Goal: Task Accomplishment & Management: Use online tool/utility

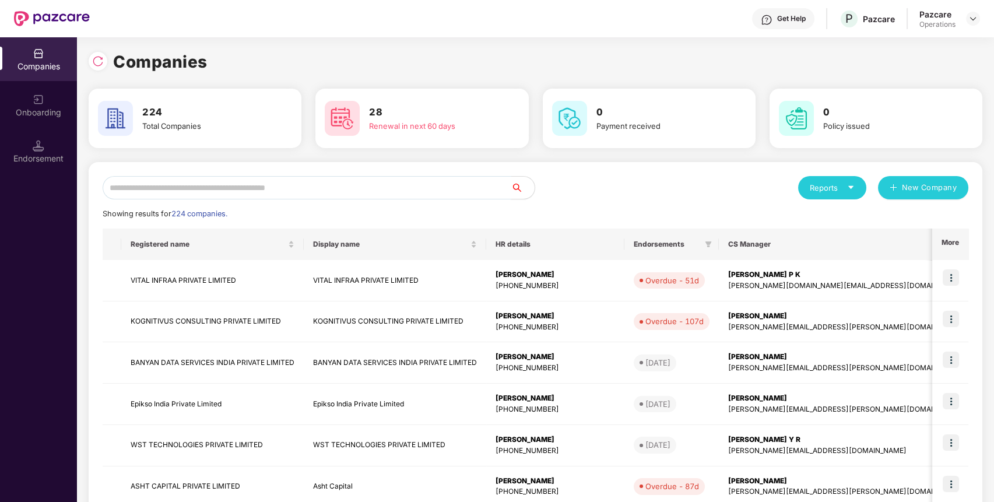
click at [217, 194] on input "text" at bounding box center [307, 187] width 409 height 23
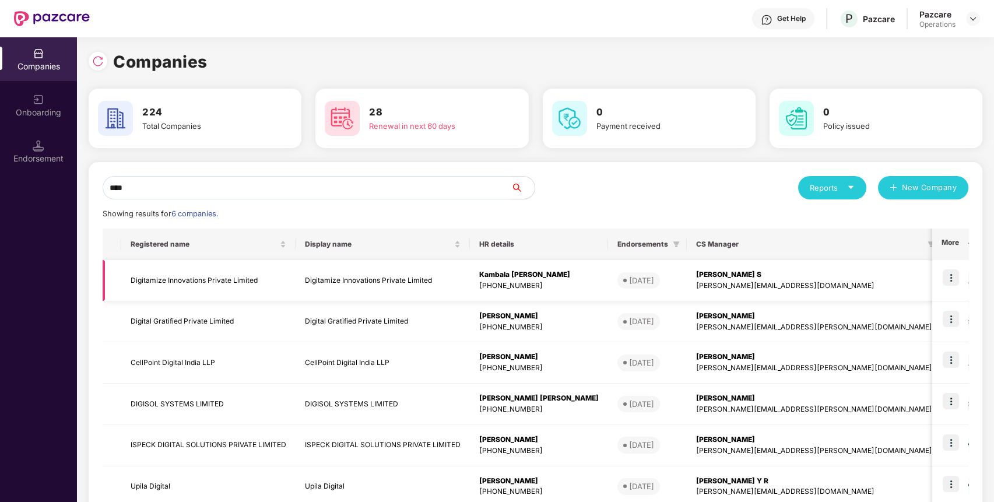
type input "****"
click at [143, 282] on td "Digitamize Innovations Private Limited" at bounding box center [208, 280] width 174 height 41
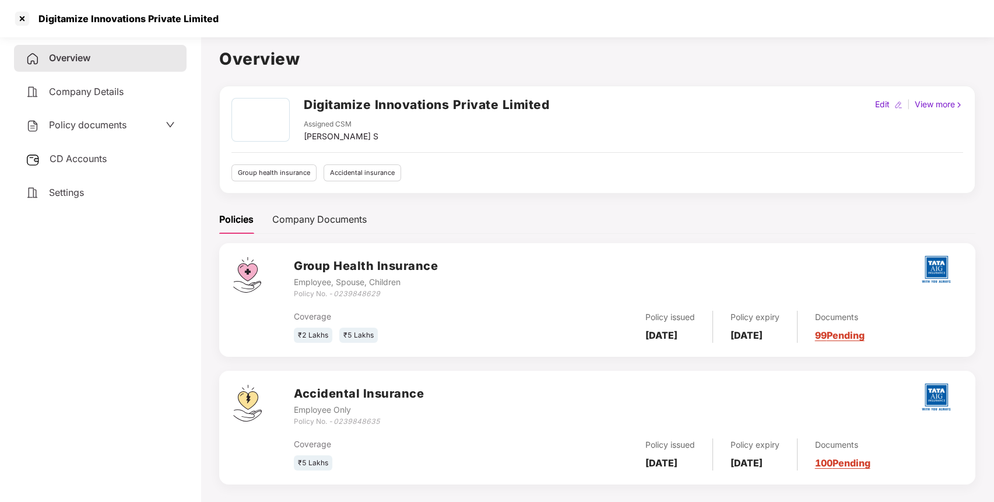
click at [105, 129] on span "Policy documents" at bounding box center [88, 125] width 78 height 12
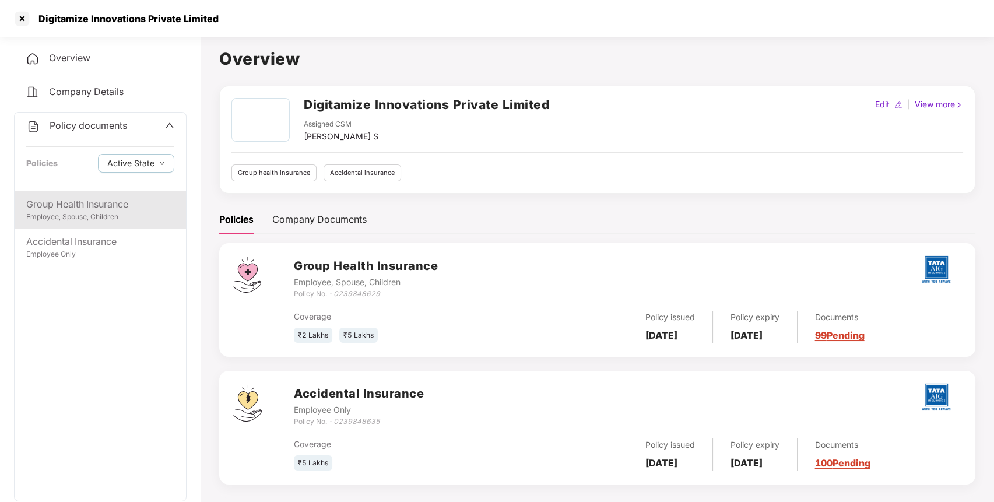
click at [76, 209] on div "Group Health Insurance" at bounding box center [100, 204] width 148 height 15
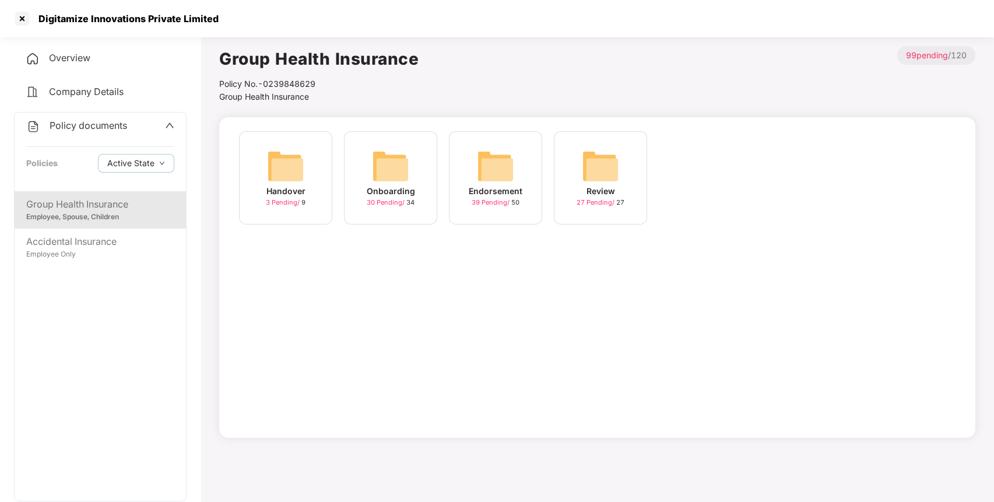
click at [480, 163] on img at bounding box center [495, 165] width 37 height 37
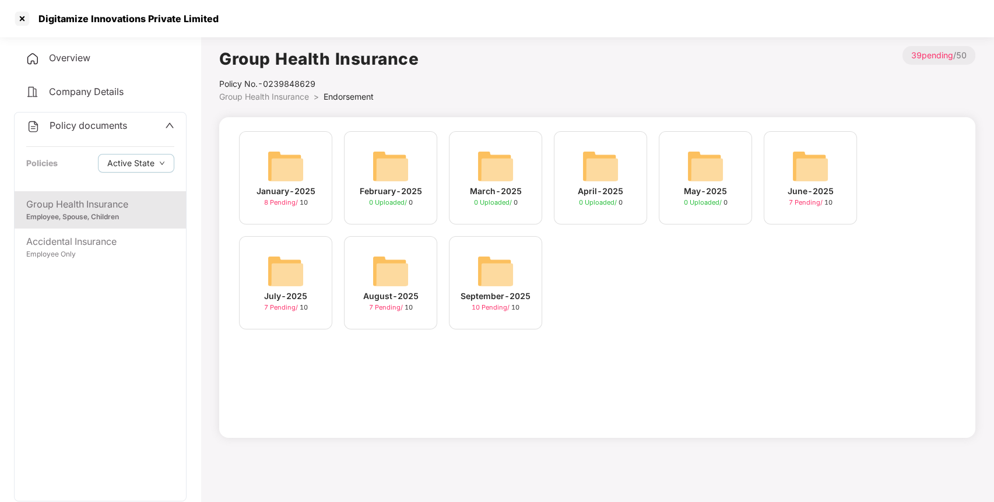
click at [479, 261] on img at bounding box center [495, 270] width 37 height 37
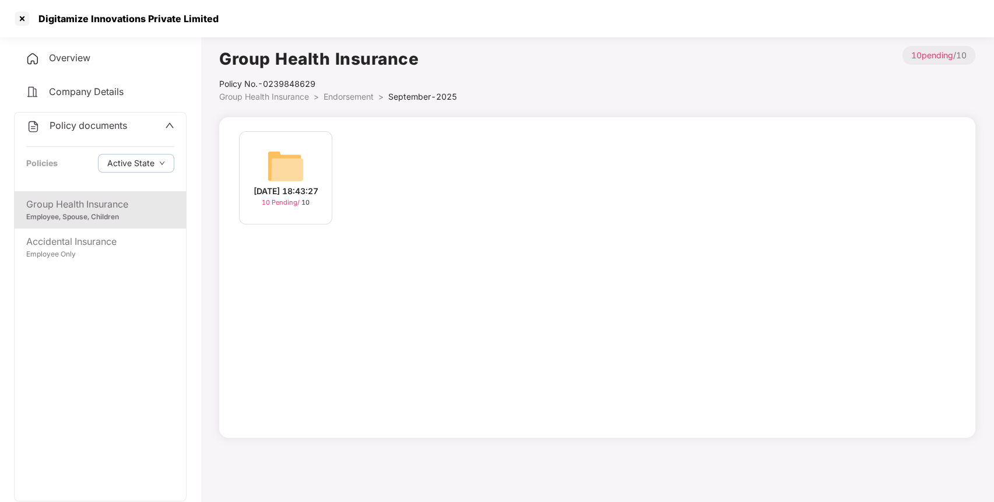
click at [284, 162] on img at bounding box center [285, 165] width 37 height 37
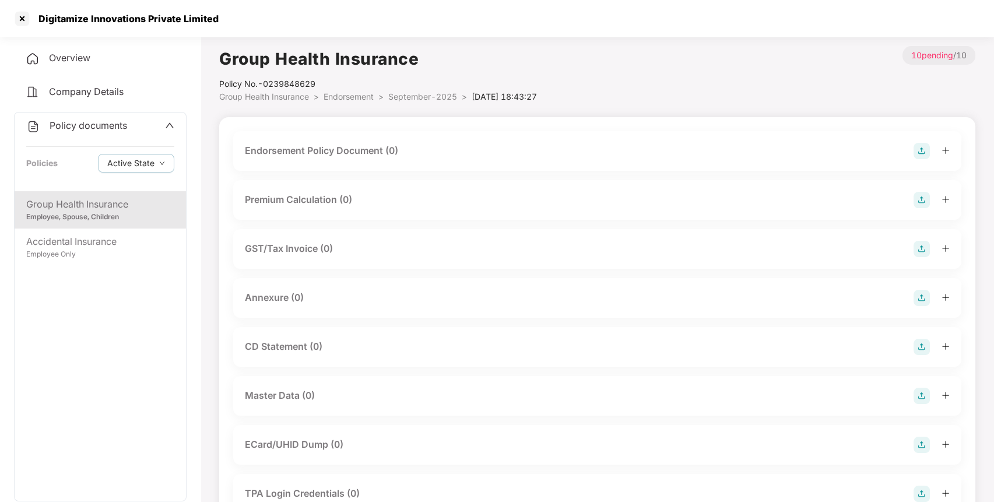
click at [79, 121] on span "Policy documents" at bounding box center [89, 126] width 78 height 12
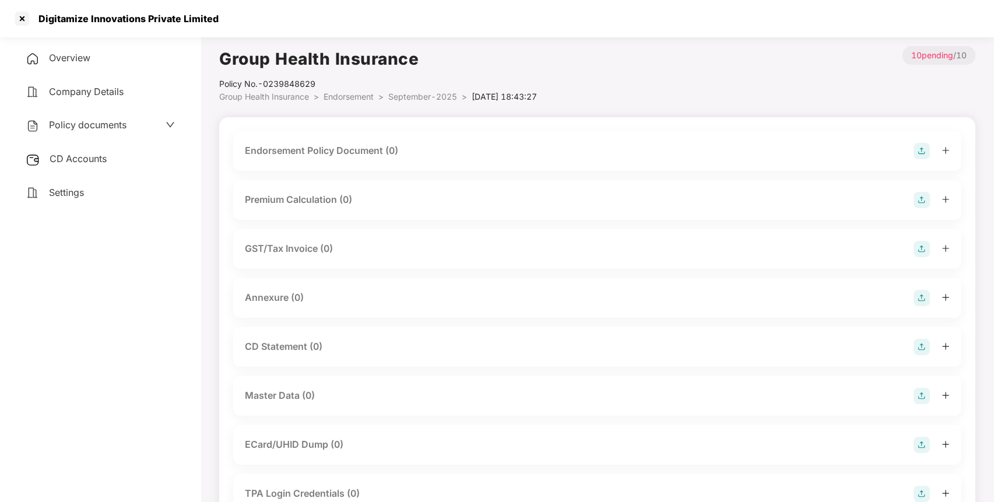
click at [89, 149] on div "CD Accounts" at bounding box center [100, 159] width 173 height 27
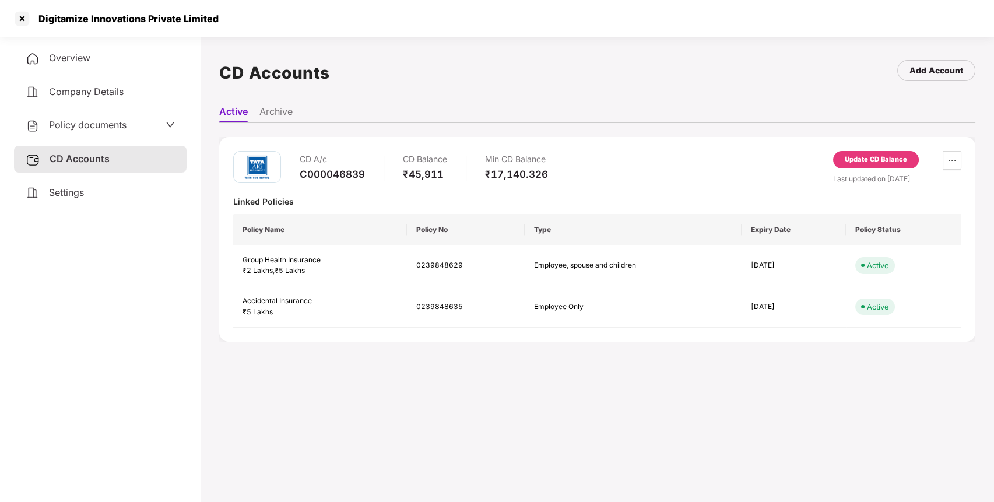
click at [880, 152] on div "Update CD Balance" at bounding box center [876, 159] width 86 height 17
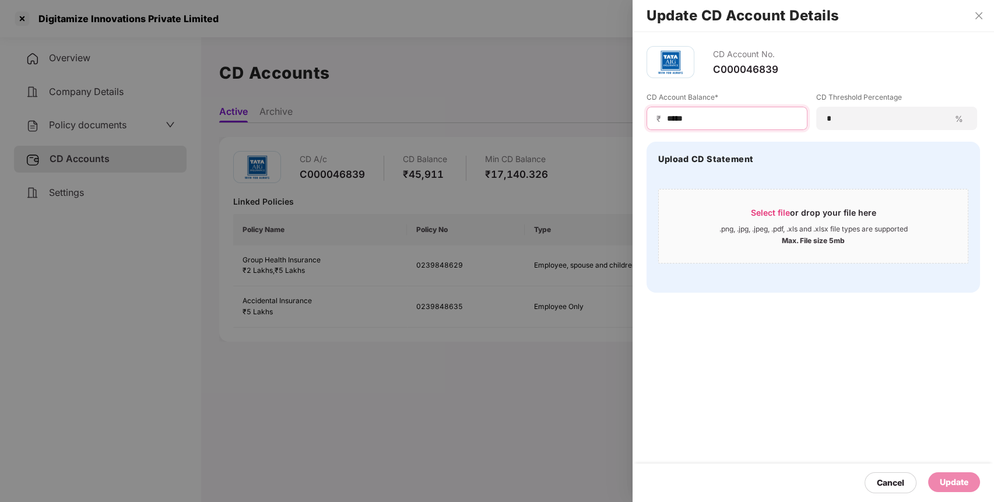
click at [677, 118] on input "*****" at bounding box center [732, 119] width 132 height 12
type input "*****"
click at [951, 468] on div "Cancel Update" at bounding box center [813, 482] width 361 height 38
click at [944, 479] on div "Update" at bounding box center [954, 482] width 29 height 13
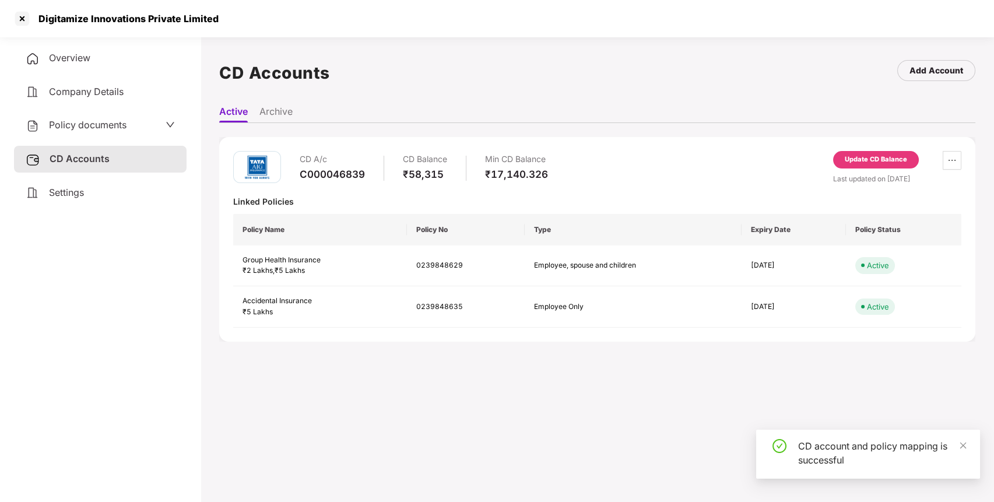
click at [112, 126] on span "Policy documents" at bounding box center [88, 125] width 78 height 12
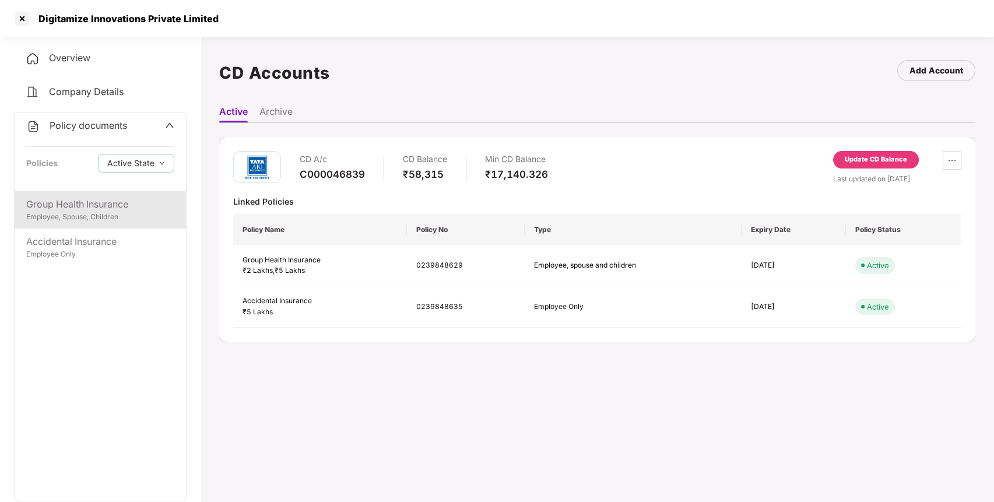
click at [101, 212] on div "Employee, Spouse, Children" at bounding box center [100, 217] width 148 height 11
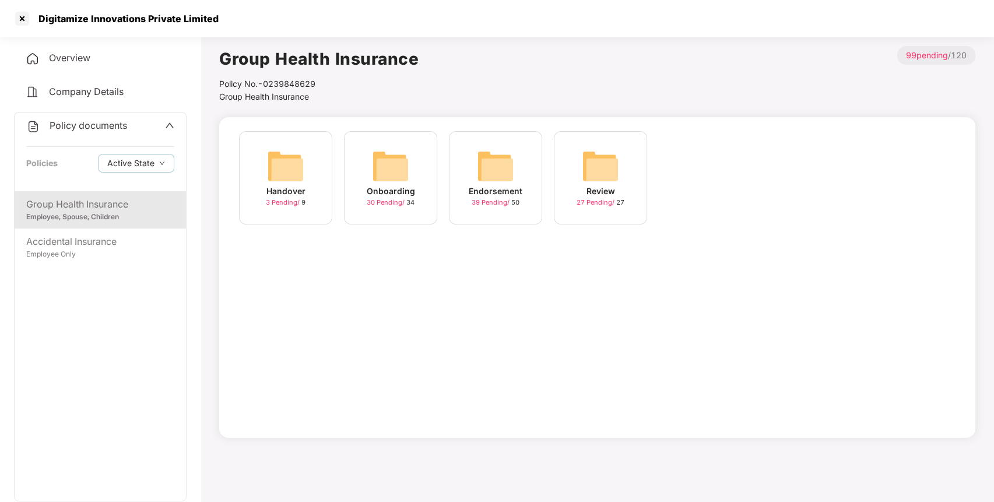
click at [491, 173] on img at bounding box center [495, 165] width 37 height 37
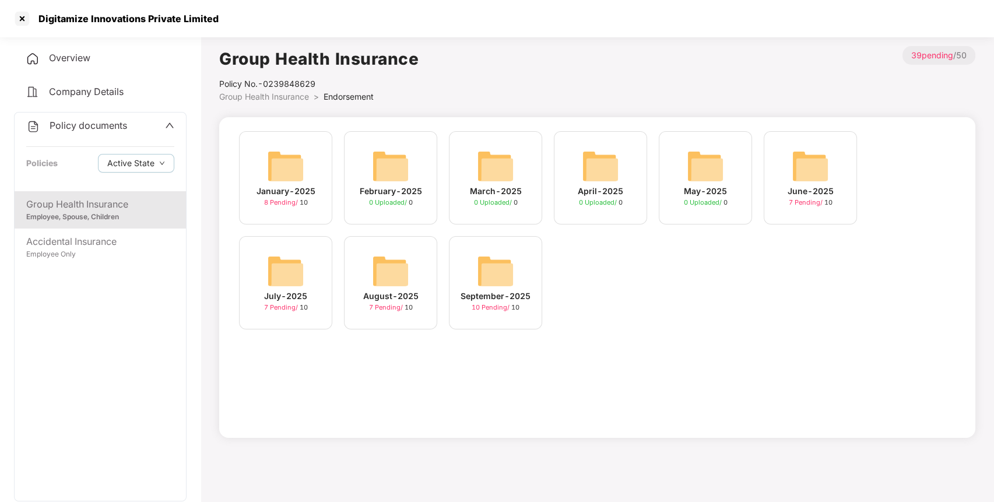
click at [510, 268] on img at bounding box center [495, 270] width 37 height 37
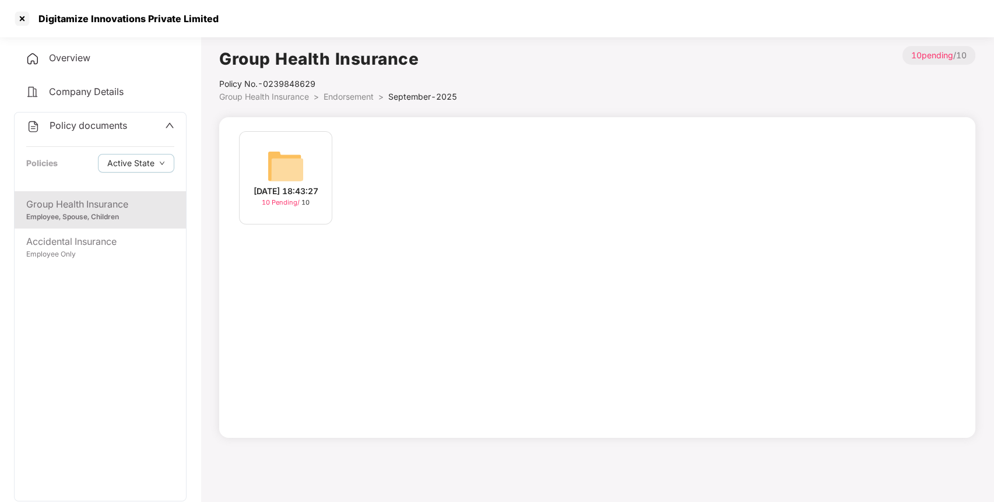
click at [270, 153] on img at bounding box center [285, 165] width 37 height 37
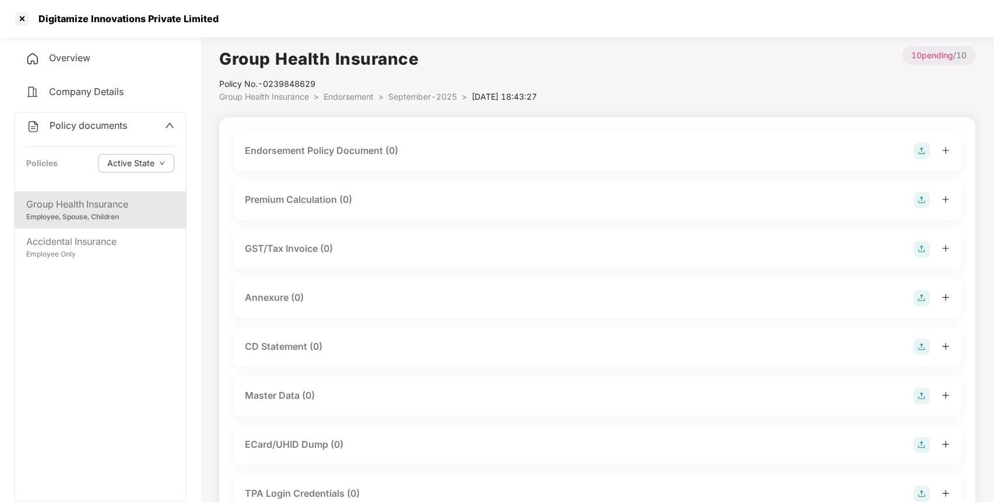
click at [917, 147] on img at bounding box center [921, 151] width 16 height 16
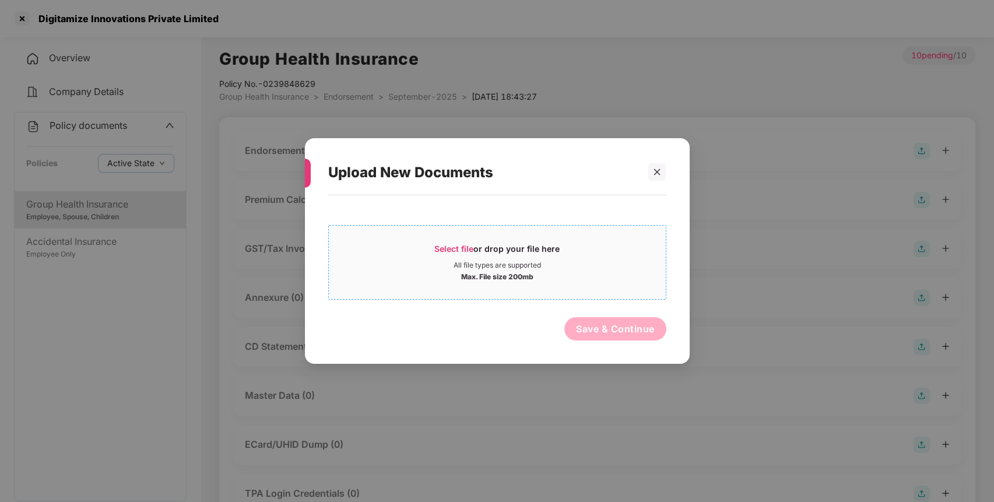
click at [437, 237] on span "Select file or drop your file here All file types are supported Max. File size …" at bounding box center [497, 262] width 337 height 56
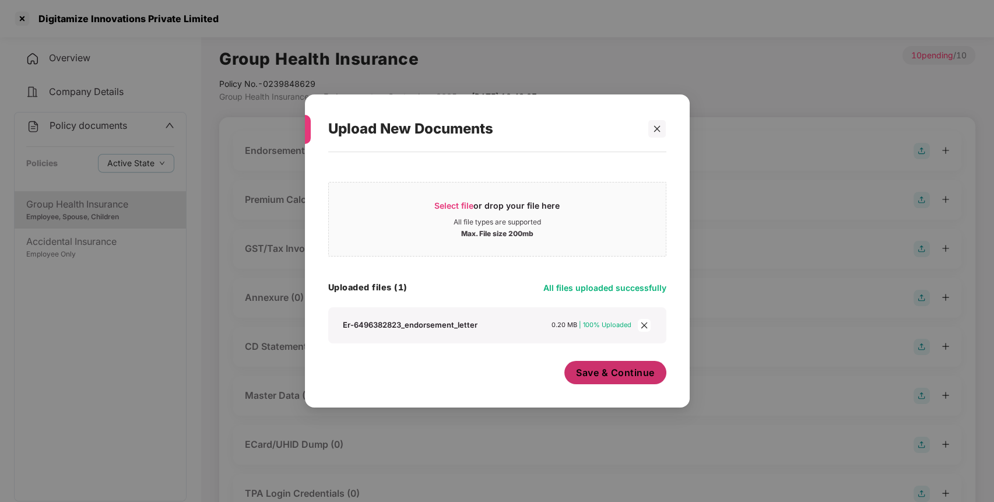
click at [612, 378] on span "Save & Continue" at bounding box center [615, 372] width 79 height 13
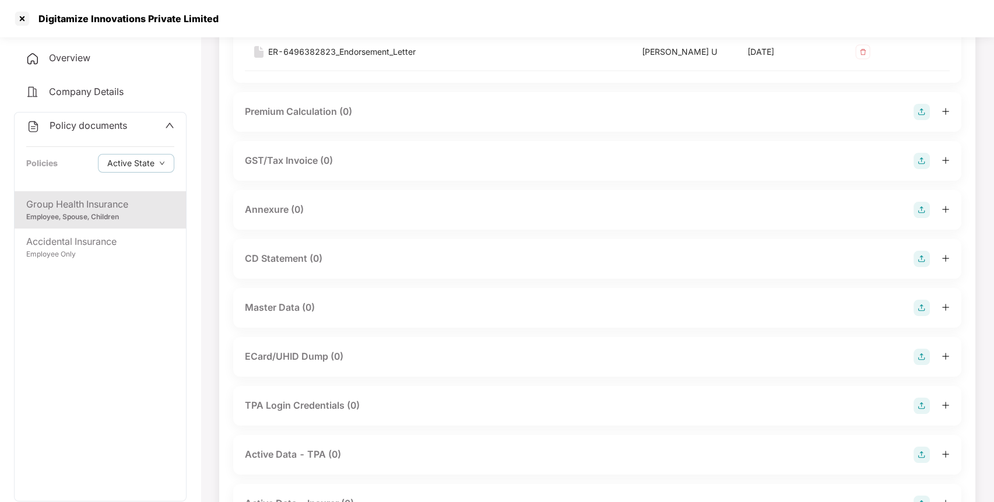
scroll to position [173, 0]
click at [920, 205] on img at bounding box center [921, 209] width 16 height 16
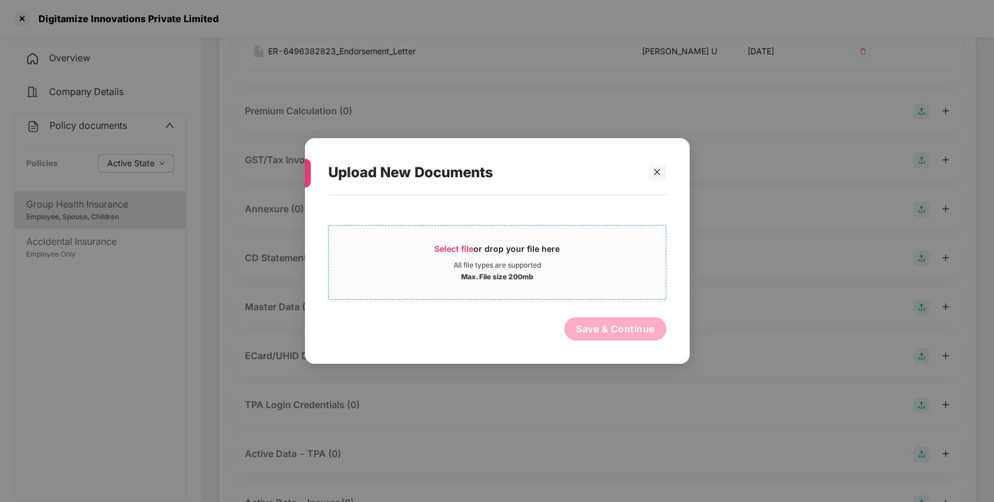
click at [452, 248] on span "Select file" at bounding box center [453, 249] width 39 height 10
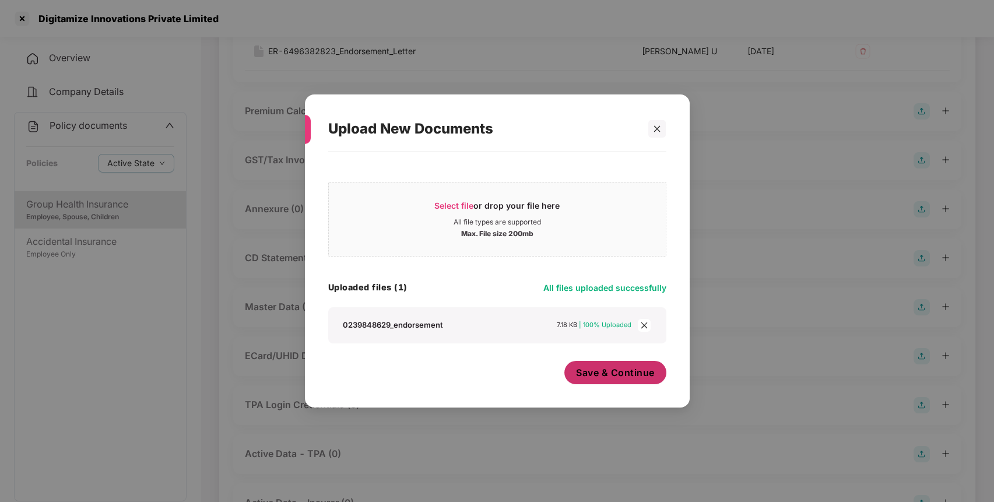
click at [590, 371] on span "Save & Continue" at bounding box center [615, 372] width 79 height 13
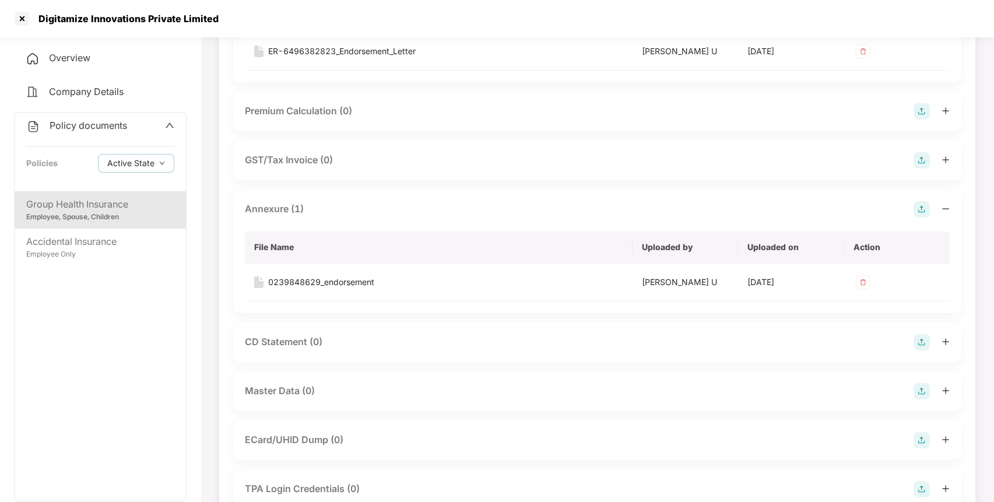
scroll to position [314, 0]
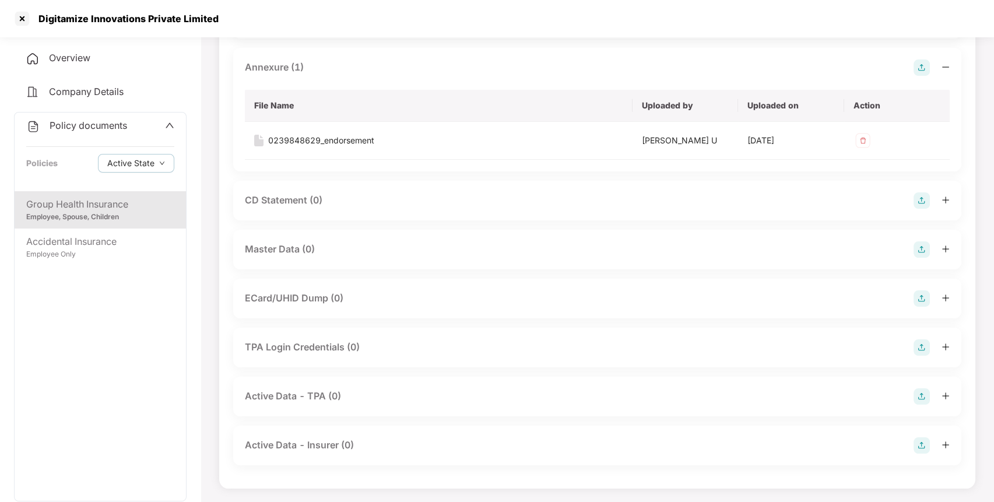
click at [920, 246] on img at bounding box center [921, 249] width 16 height 16
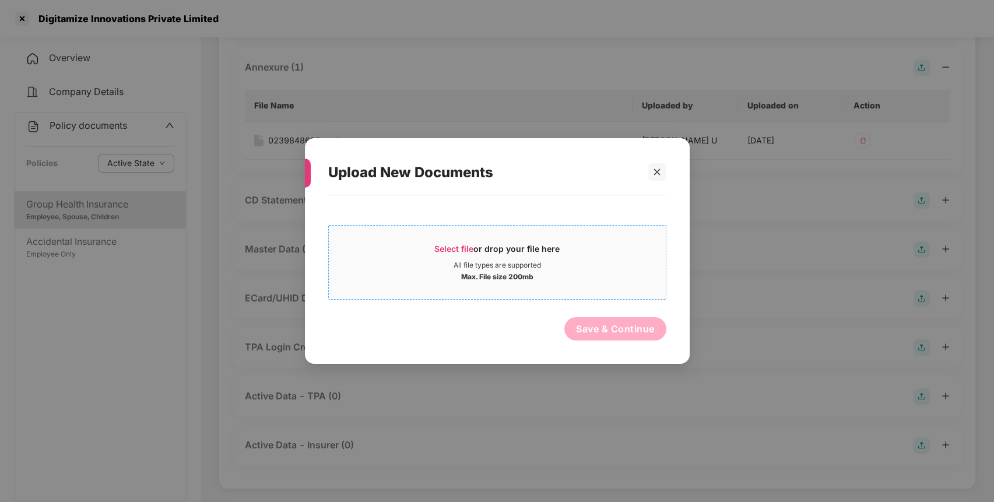
click at [453, 245] on span "Select file" at bounding box center [453, 249] width 39 height 10
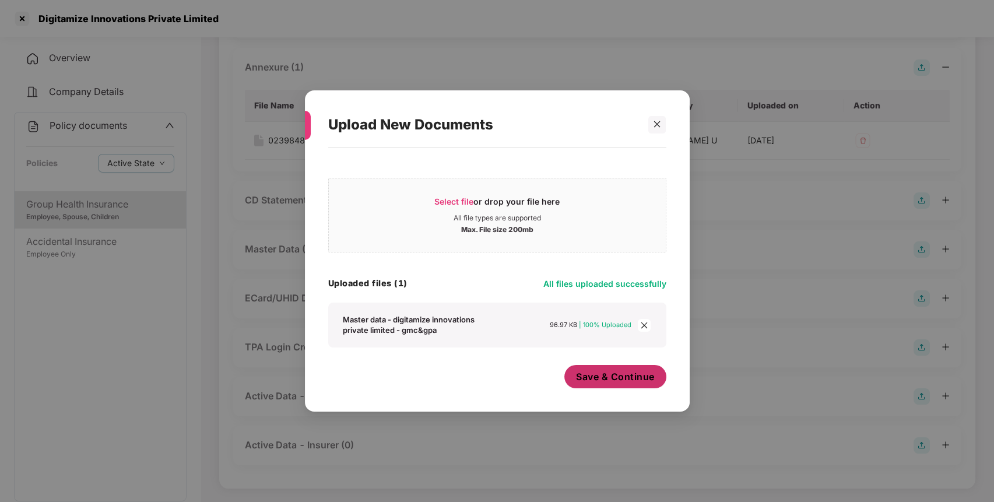
click at [605, 378] on span "Save & Continue" at bounding box center [615, 376] width 79 height 13
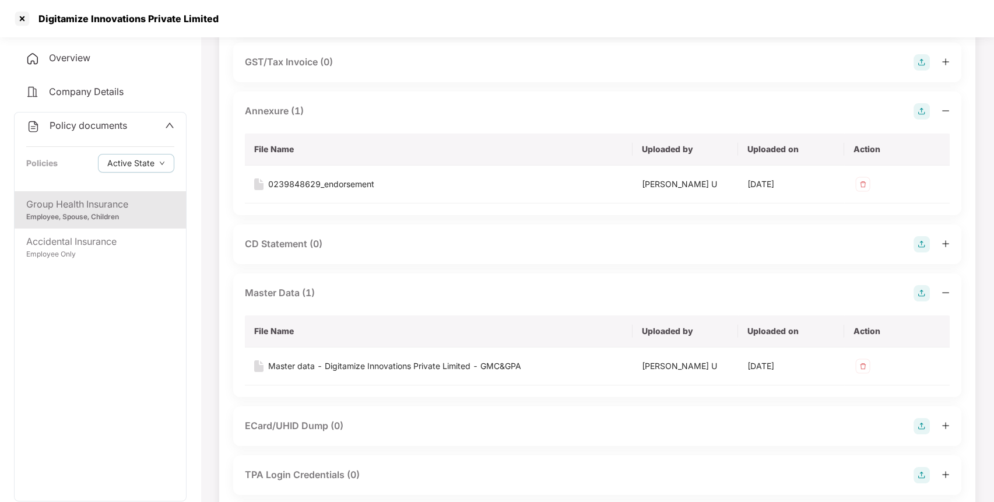
scroll to position [268, 0]
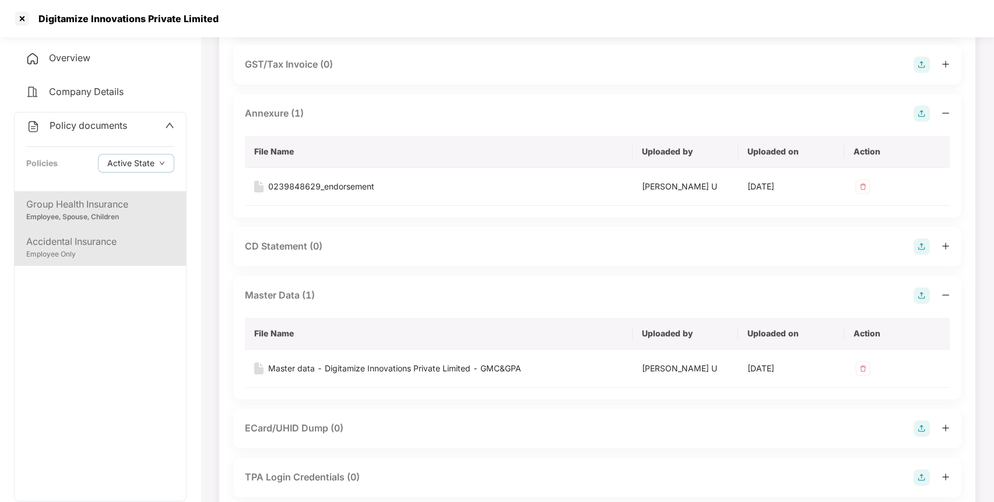
click at [114, 235] on div "Accidental Insurance" at bounding box center [100, 241] width 148 height 15
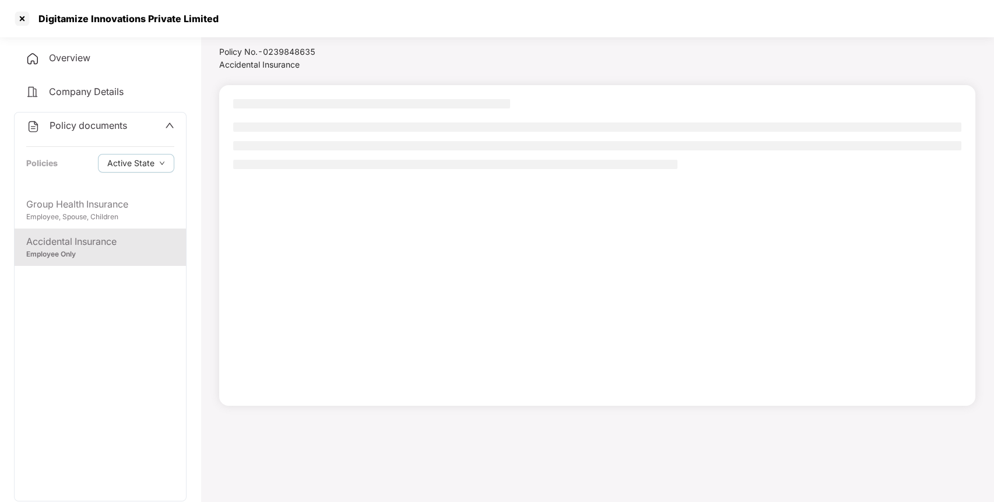
scroll to position [32, 0]
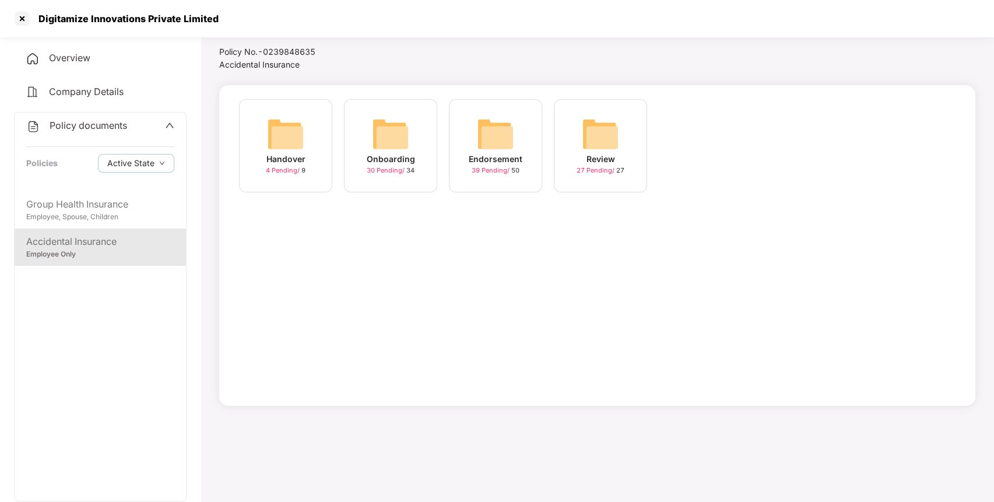
click at [501, 141] on img at bounding box center [495, 133] width 37 height 37
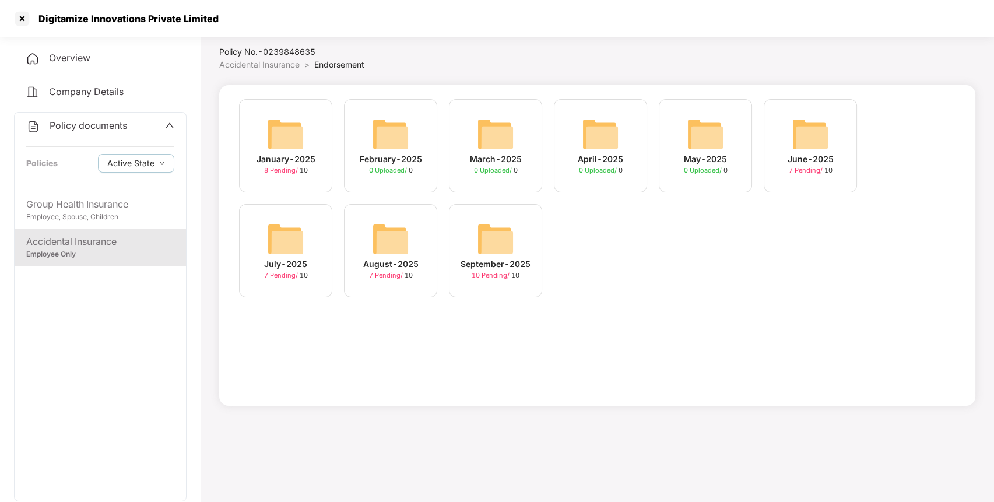
click at [482, 223] on img at bounding box center [495, 238] width 37 height 37
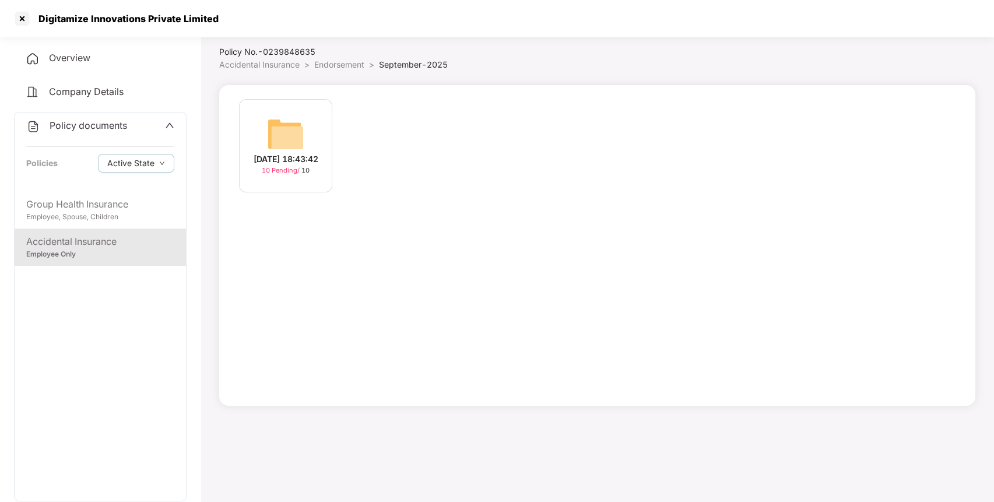
click at [263, 143] on div "[DATE] 18:43:42 10 Pending / 10" at bounding box center [285, 145] width 93 height 93
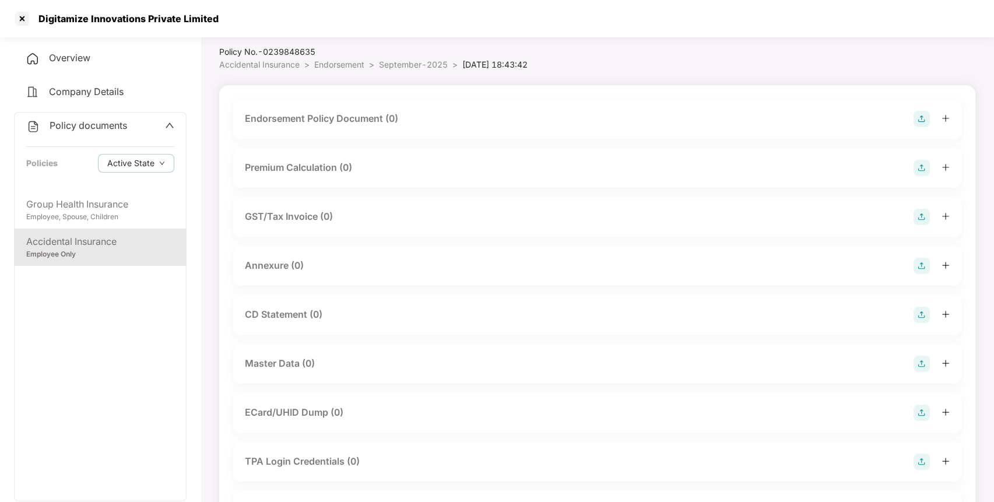
scroll to position [146, 0]
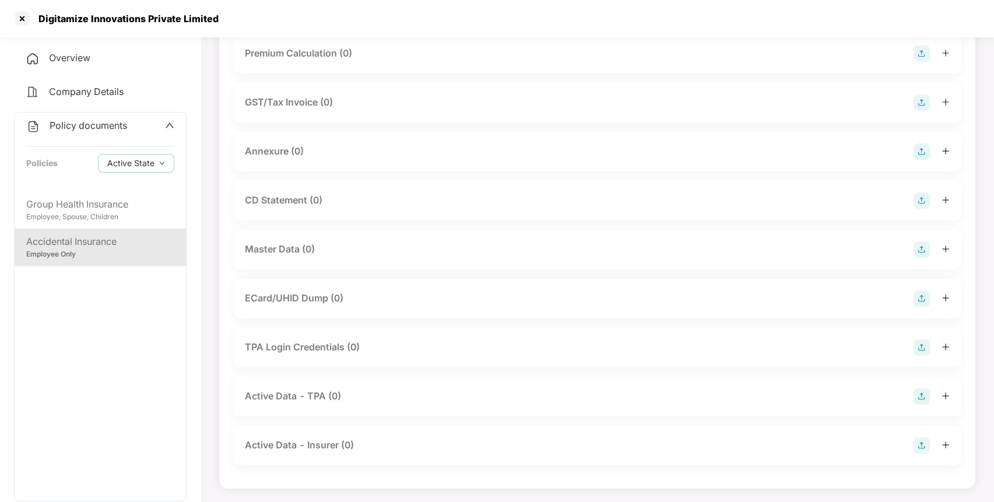
click at [926, 249] on img at bounding box center [921, 249] width 16 height 16
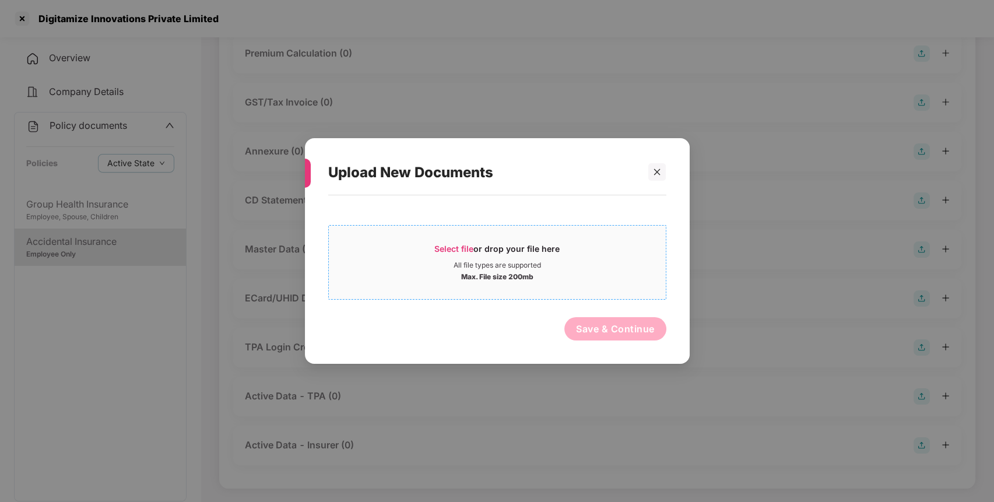
click at [441, 241] on span "Select file or drop your file here All file types are supported Max. File size …" at bounding box center [497, 262] width 337 height 56
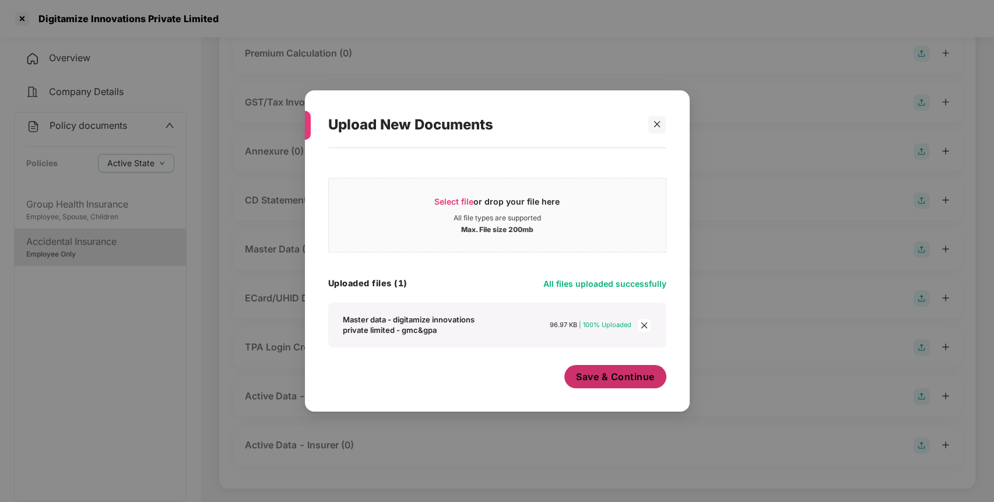
click at [595, 373] on span "Save & Continue" at bounding box center [615, 376] width 79 height 13
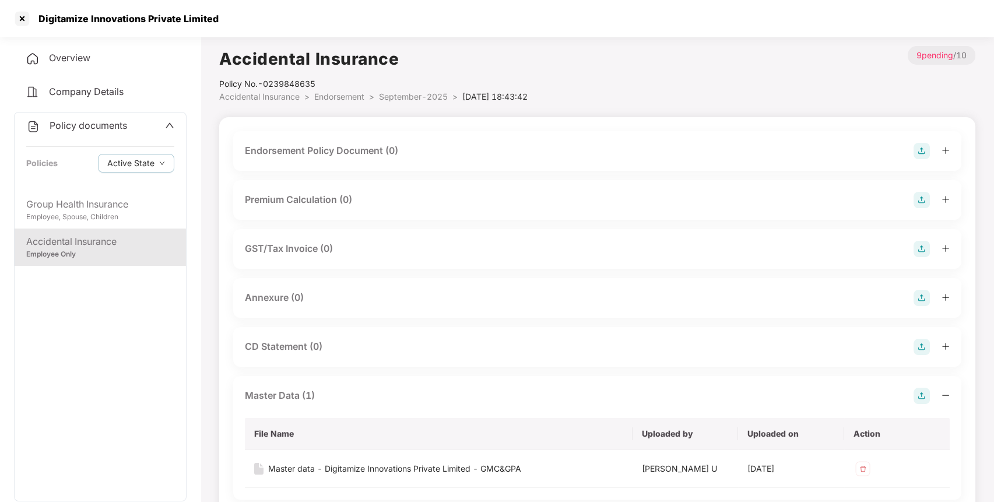
scroll to position [0, 0]
click at [920, 304] on img at bounding box center [921, 298] width 16 height 16
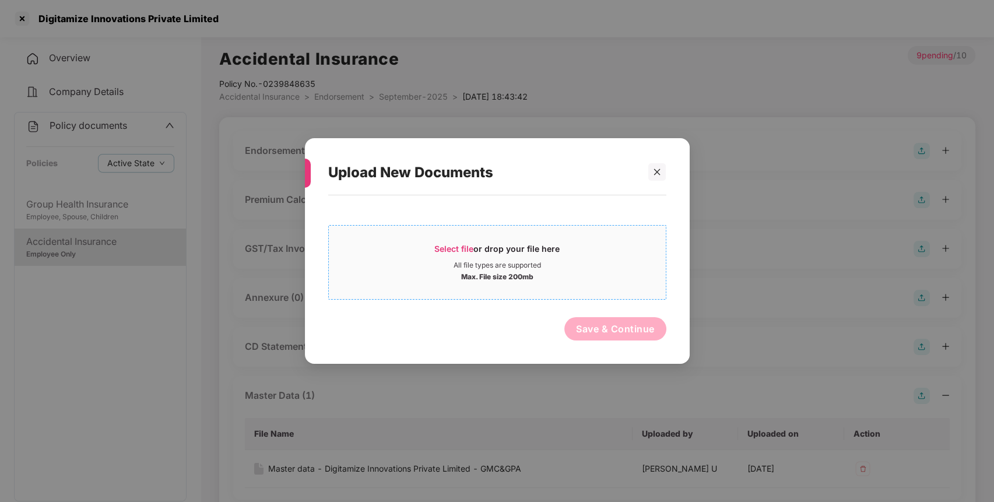
click at [458, 247] on span "Select file" at bounding box center [453, 249] width 39 height 10
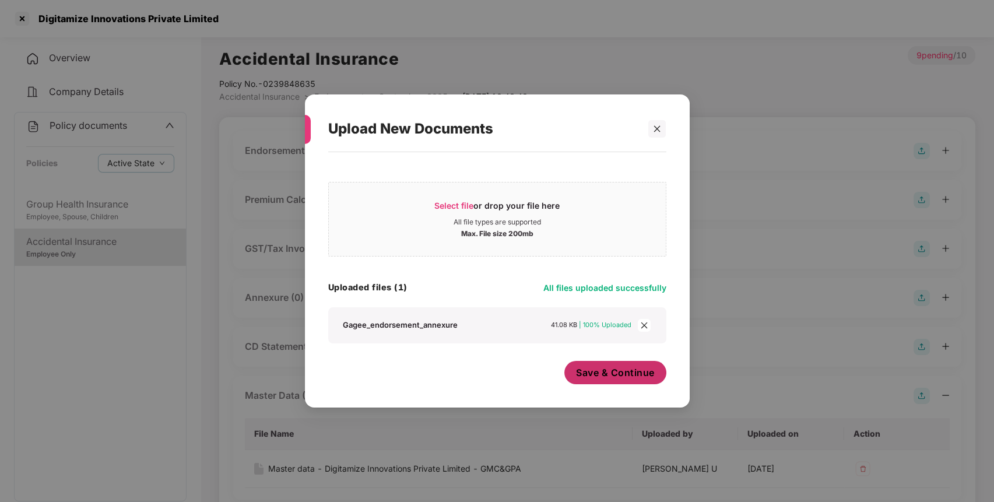
click at [611, 376] on span "Save & Continue" at bounding box center [615, 372] width 79 height 13
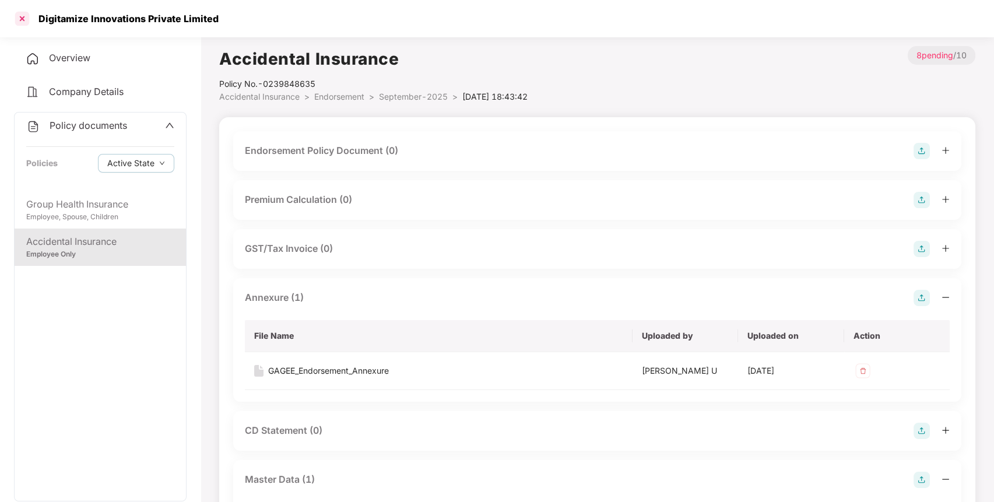
click at [20, 18] on div at bounding box center [22, 18] width 19 height 19
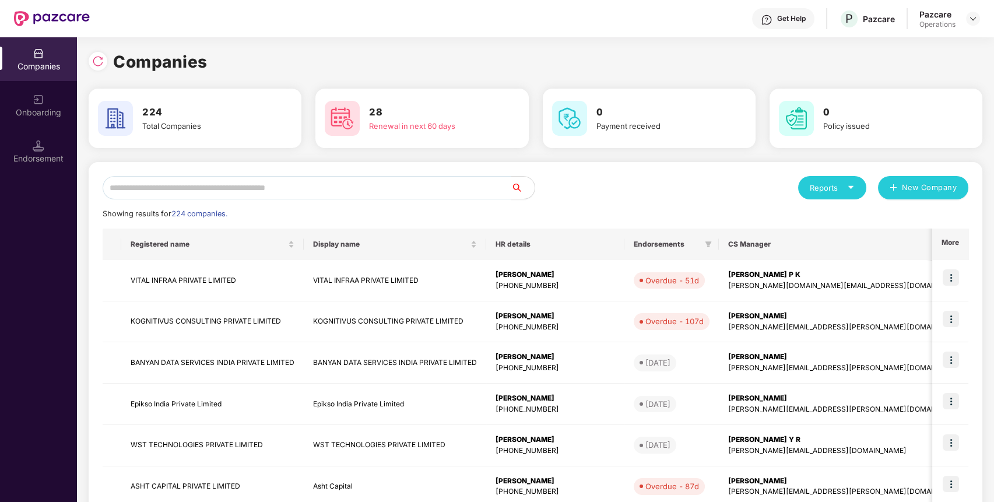
click at [181, 185] on input "text" at bounding box center [307, 187] width 409 height 23
paste input "********"
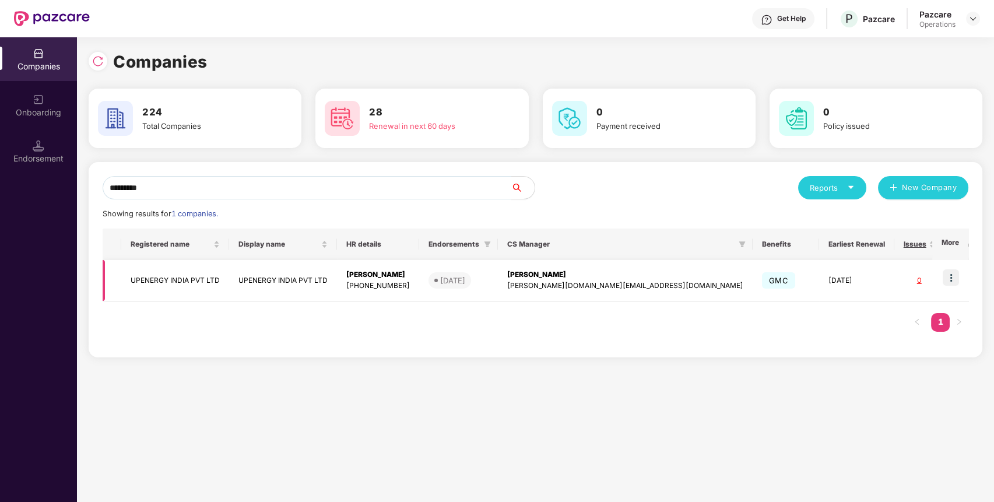
type input "********"
click at [149, 280] on td "UPENERGY INDIA PVT LTD" at bounding box center [175, 280] width 108 height 41
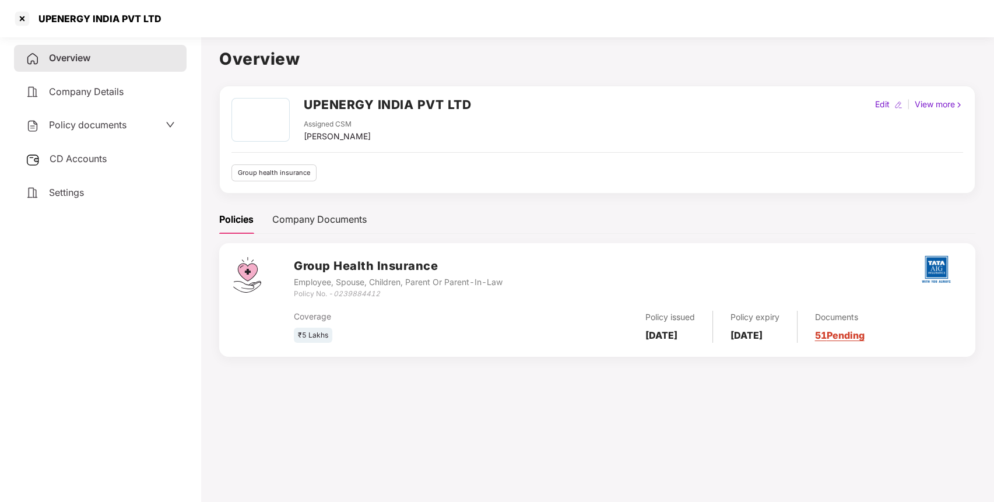
click at [70, 121] on span "Policy documents" at bounding box center [88, 125] width 78 height 12
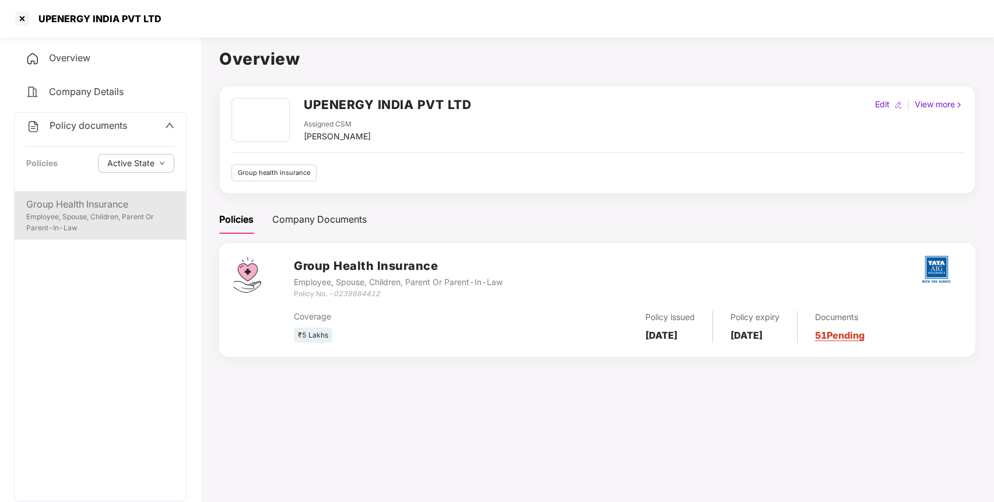
click at [65, 199] on div "Group Health Insurance" at bounding box center [100, 204] width 148 height 15
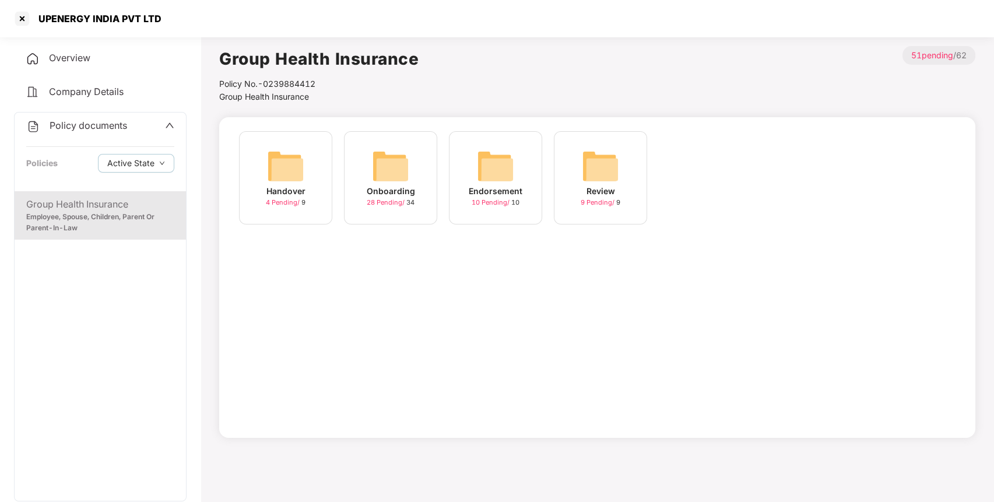
click at [368, 177] on div "Onboarding 28 Pending / 34" at bounding box center [390, 177] width 93 height 93
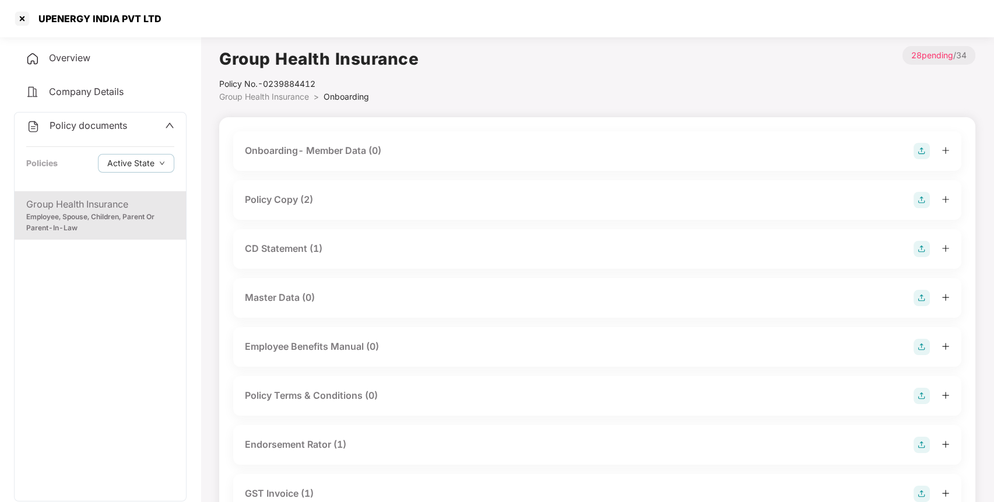
click at [326, 198] on div "Policy Copy (2)" at bounding box center [597, 200] width 705 height 16
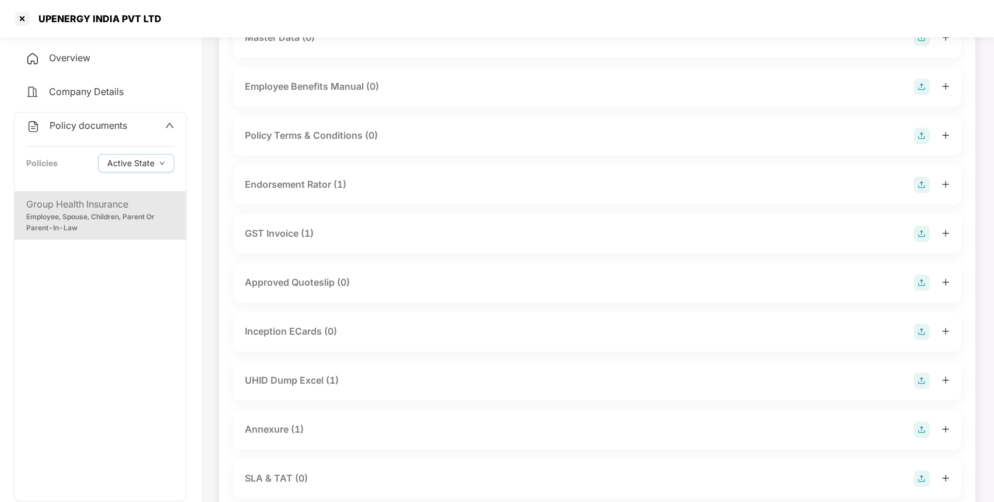
scroll to position [390, 0]
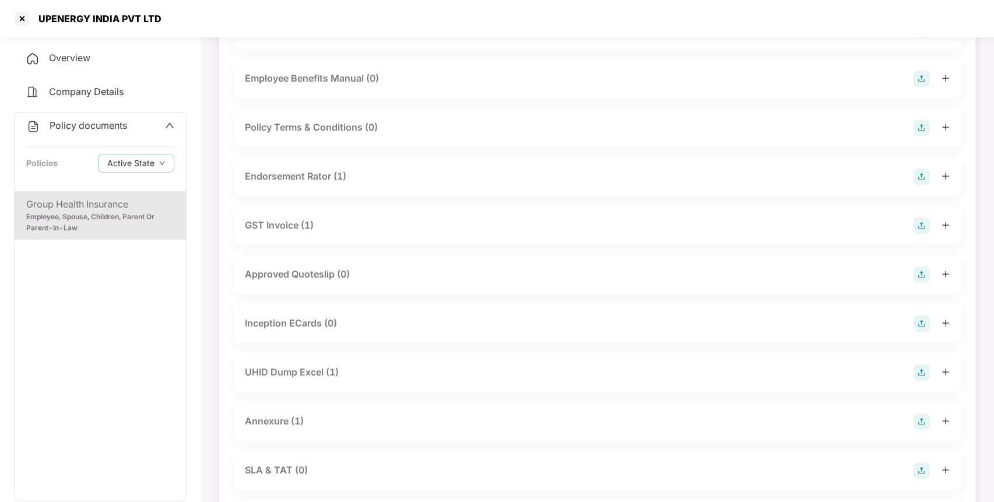
click at [291, 372] on div "UHID Dump Excel (1)" at bounding box center [292, 372] width 94 height 15
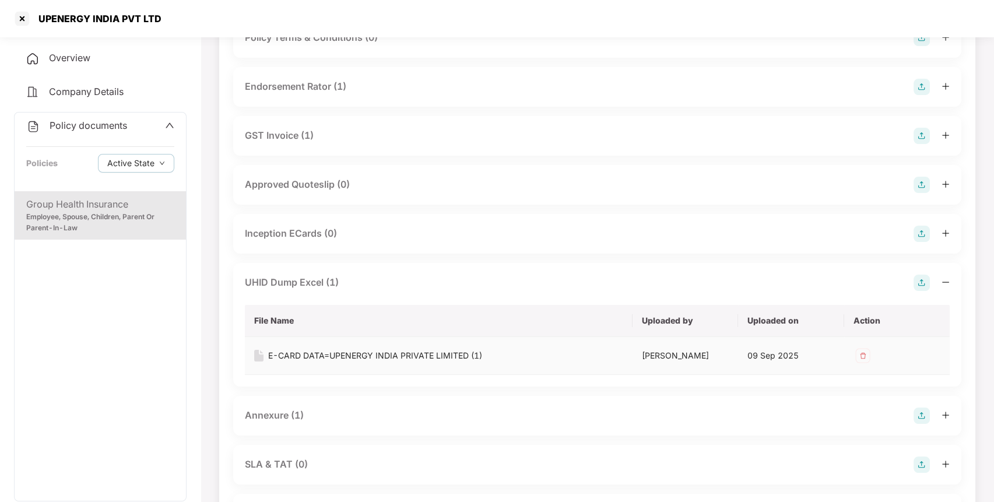
scroll to position [480, 0]
click at [340, 345] on td "E-CARD DATA=UPENERGY INDIA PRIVATE LIMITED (1)" at bounding box center [439, 355] width 388 height 38
click at [329, 352] on div "E-CARD DATA=UPENERGY INDIA PRIVATE LIMITED (1)" at bounding box center [375, 355] width 214 height 13
click at [104, 16] on div "UPENERGY INDIA PVT LTD" at bounding box center [96, 19] width 130 height 12
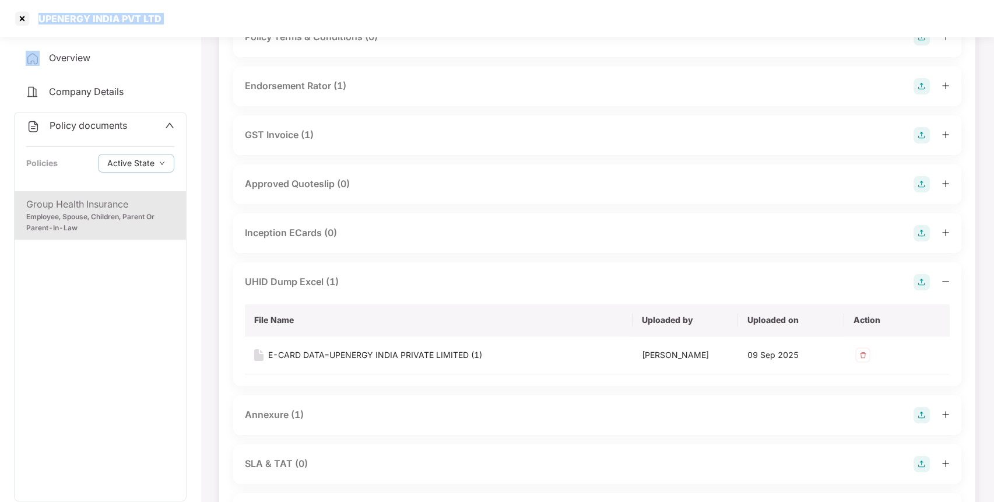
click at [104, 16] on div "UPENERGY INDIA PVT LTD" at bounding box center [96, 19] width 130 height 12
copy div "UPENERGY INDIA PVT LTD"
click at [19, 17] on div at bounding box center [22, 18] width 19 height 19
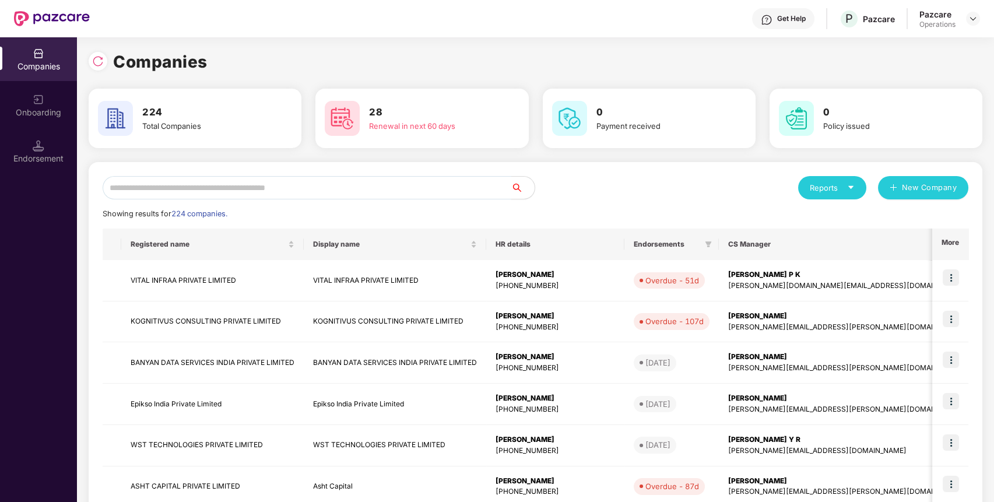
click at [255, 191] on input "text" at bounding box center [307, 187] width 409 height 23
paste input "**********"
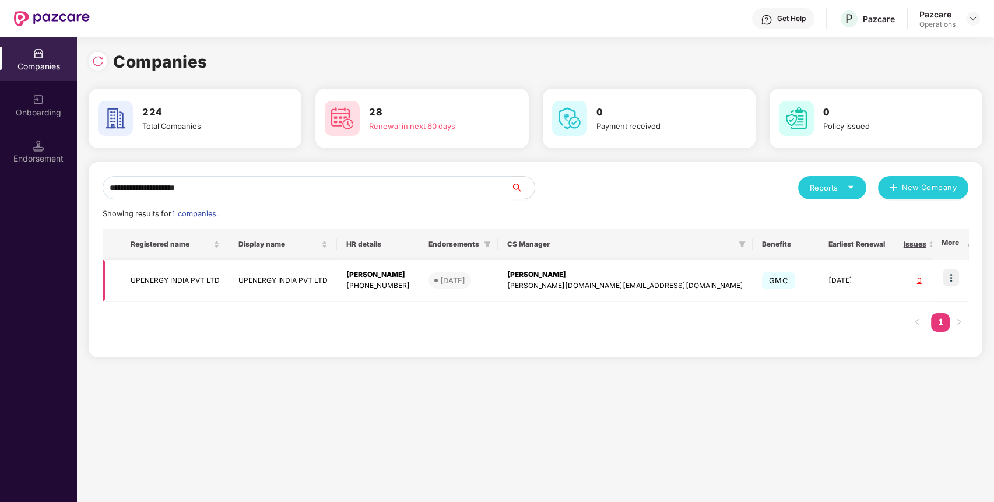
type input "**********"
click at [954, 275] on img at bounding box center [951, 277] width 16 height 16
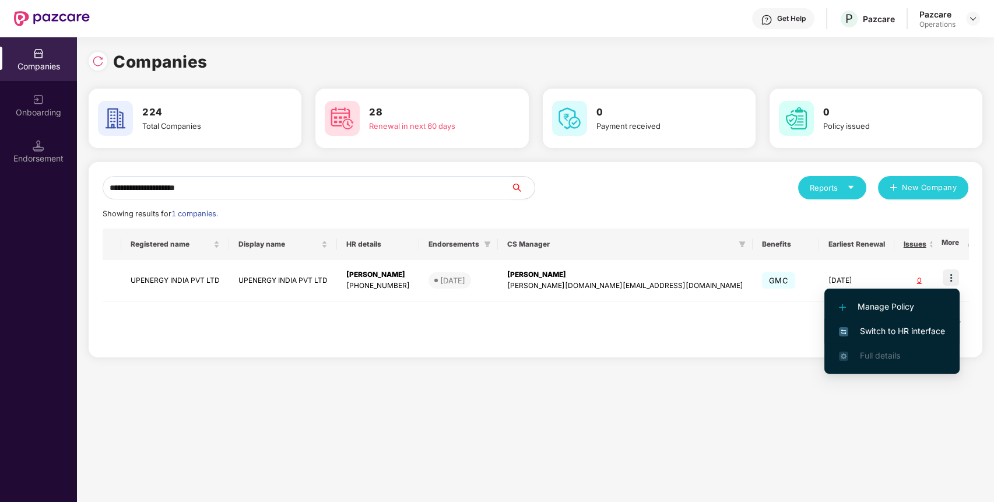
click at [889, 326] on span "Switch to HR interface" at bounding box center [892, 331] width 106 height 13
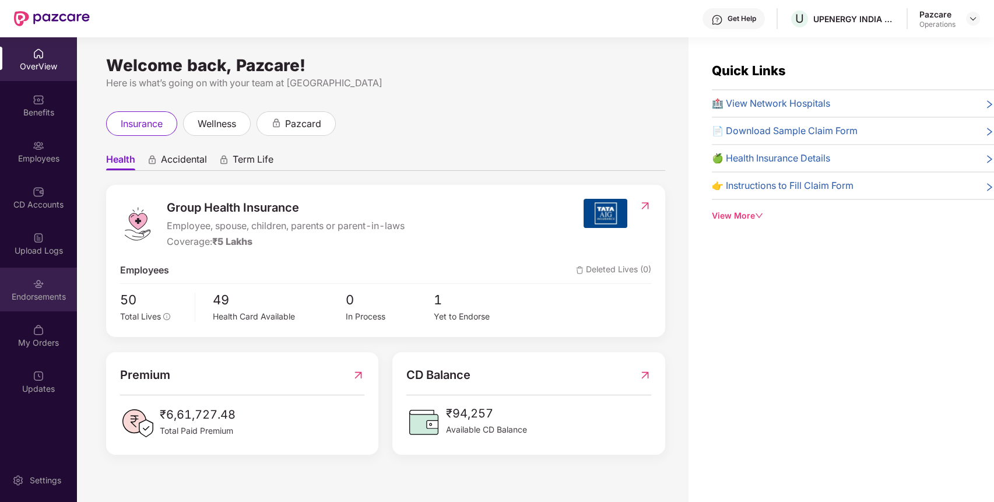
click at [42, 289] on div "Endorsements" at bounding box center [38, 290] width 77 height 44
